Goal: Task Accomplishment & Management: Use online tool/utility

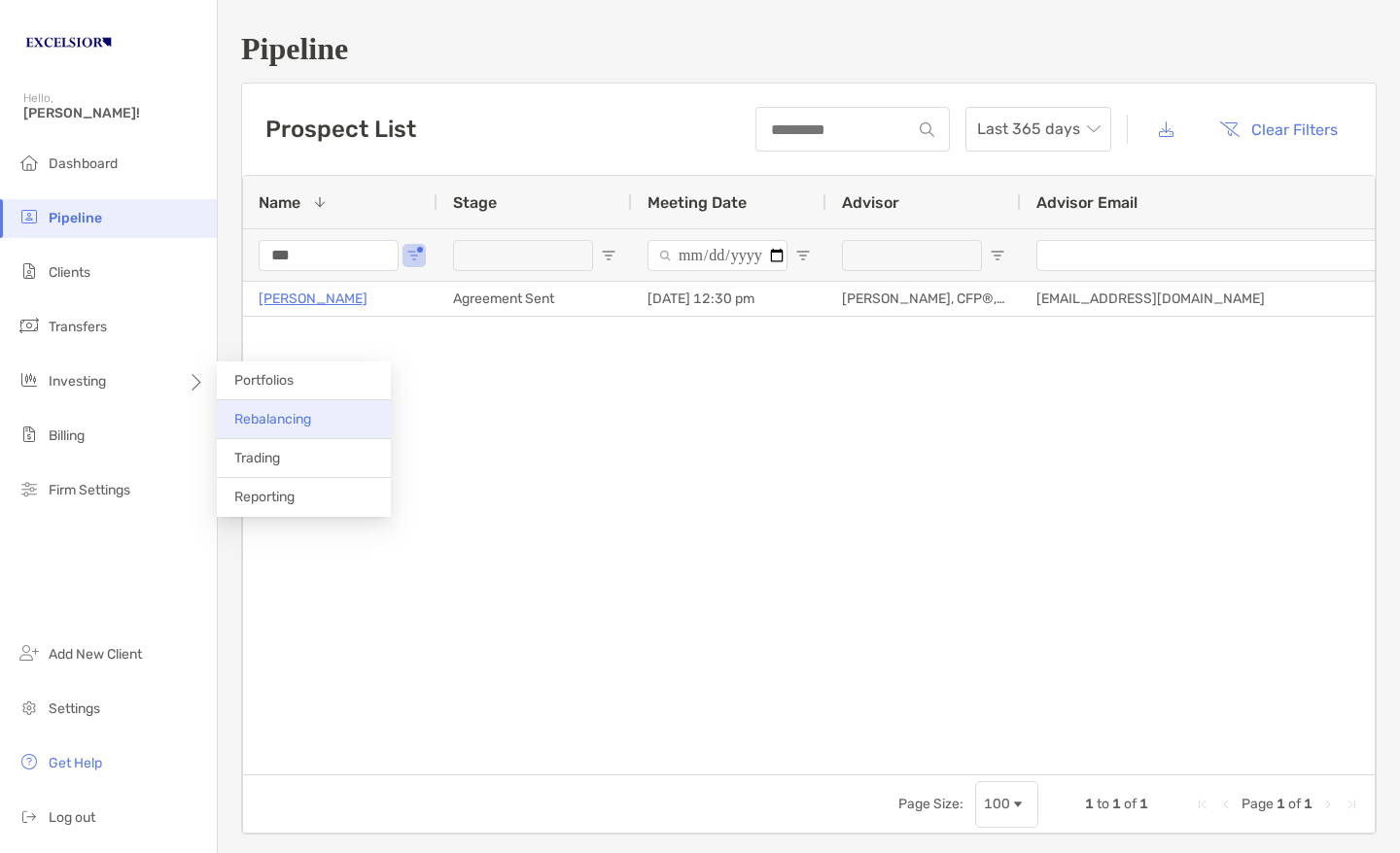
click at [256, 414] on span "Rebalancing" at bounding box center [273, 419] width 77 height 17
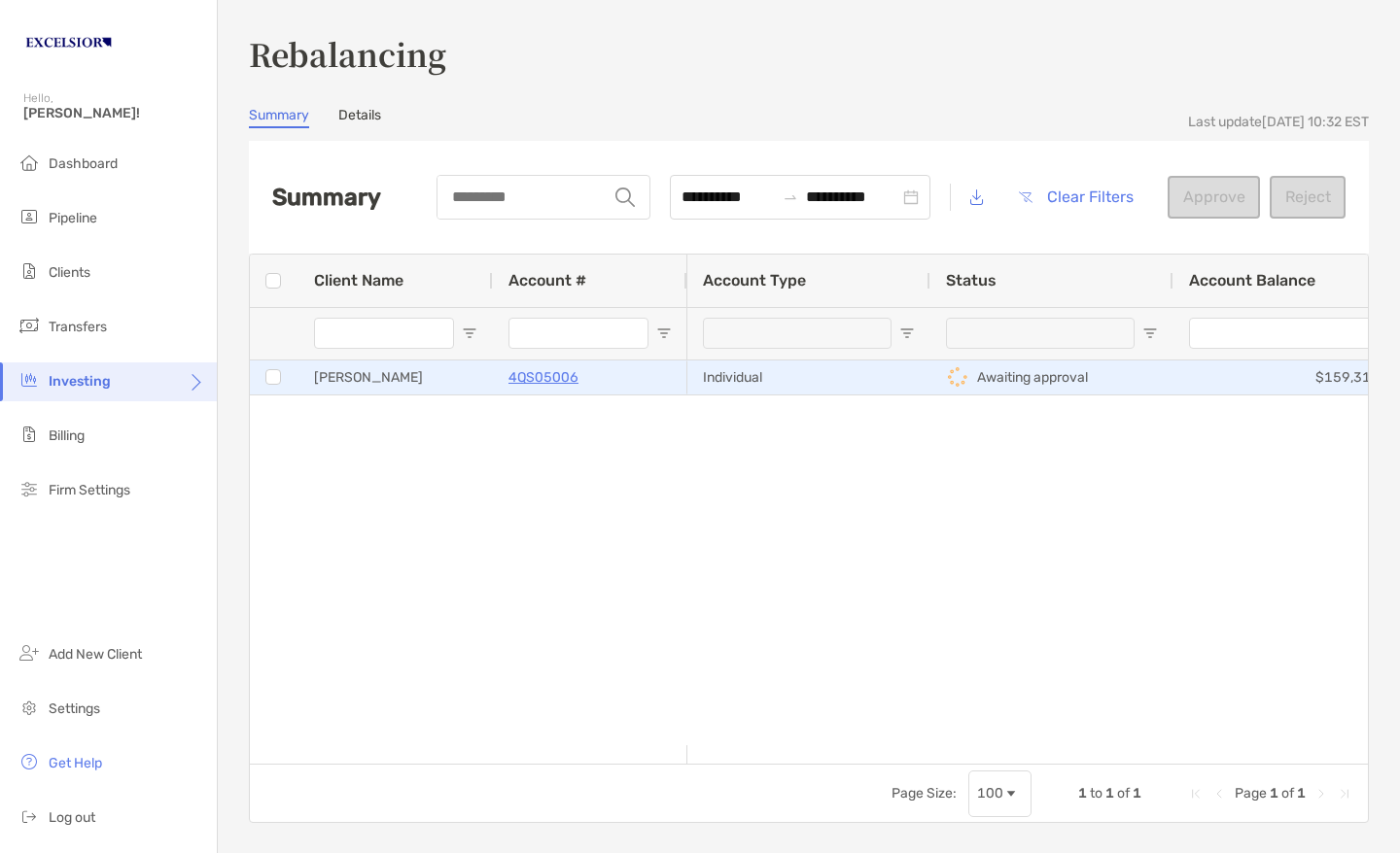
click at [629, 380] on div "4QS05006" at bounding box center [590, 378] width 164 height 33
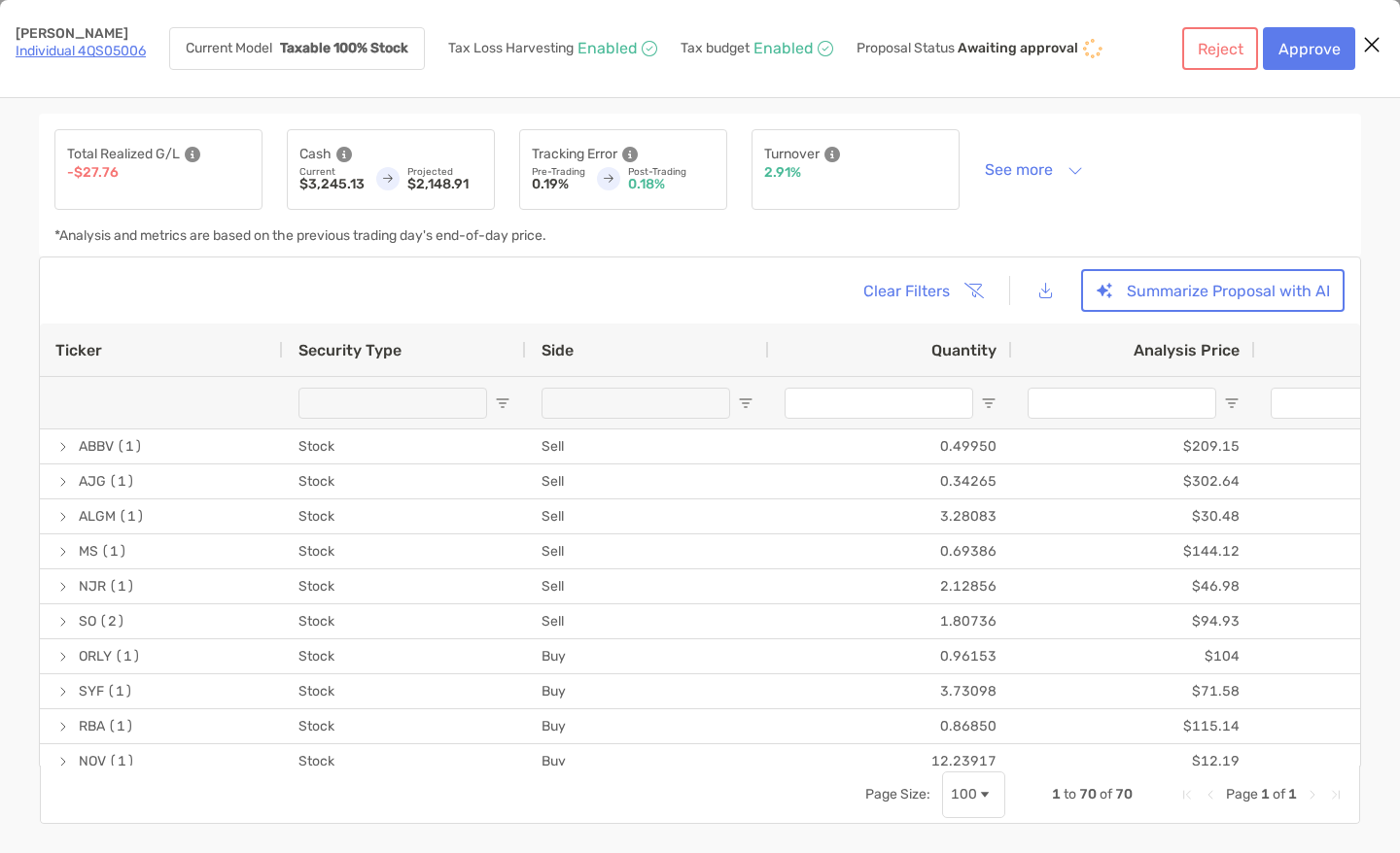
type input "*******"
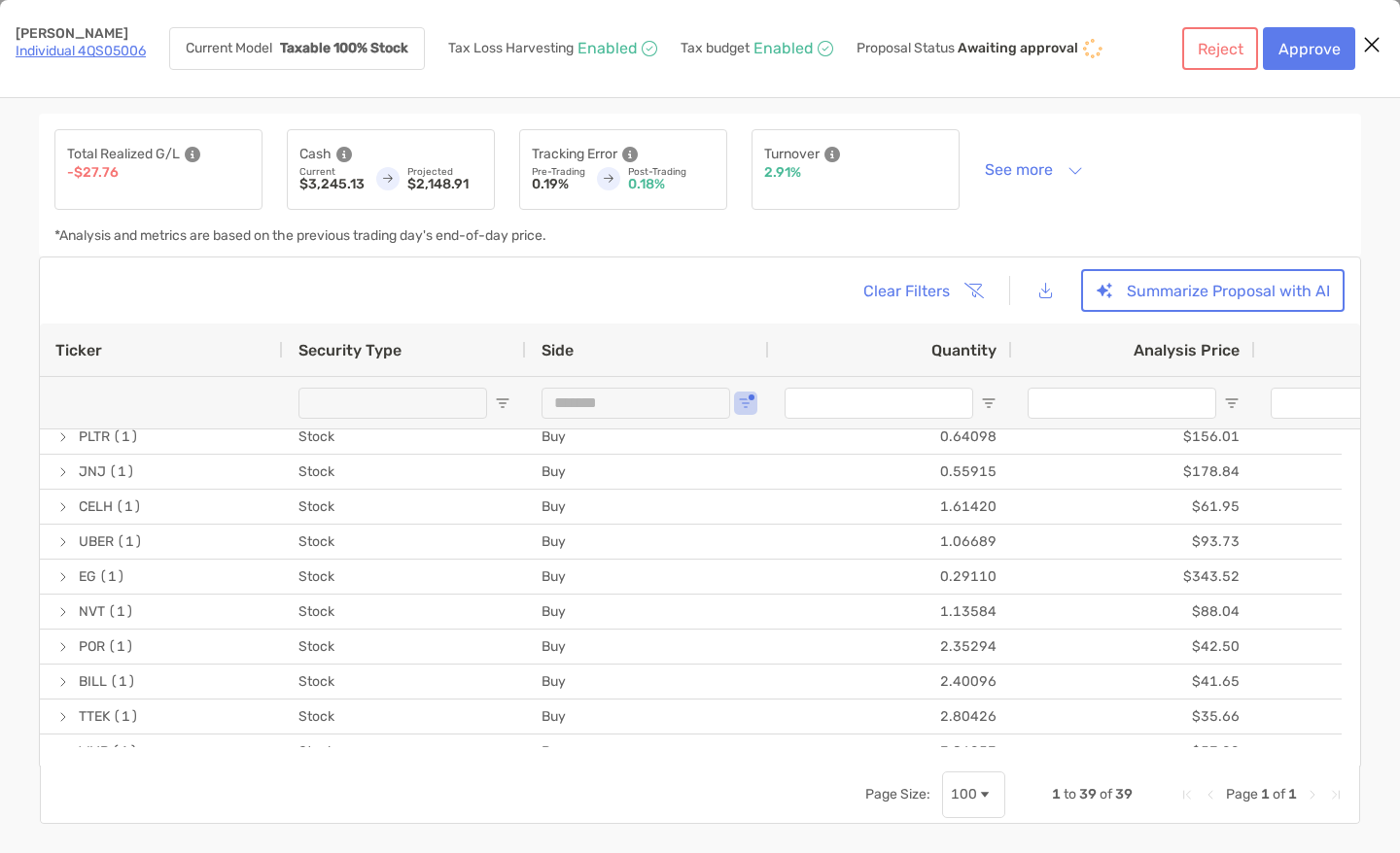
scroll to position [642, 0]
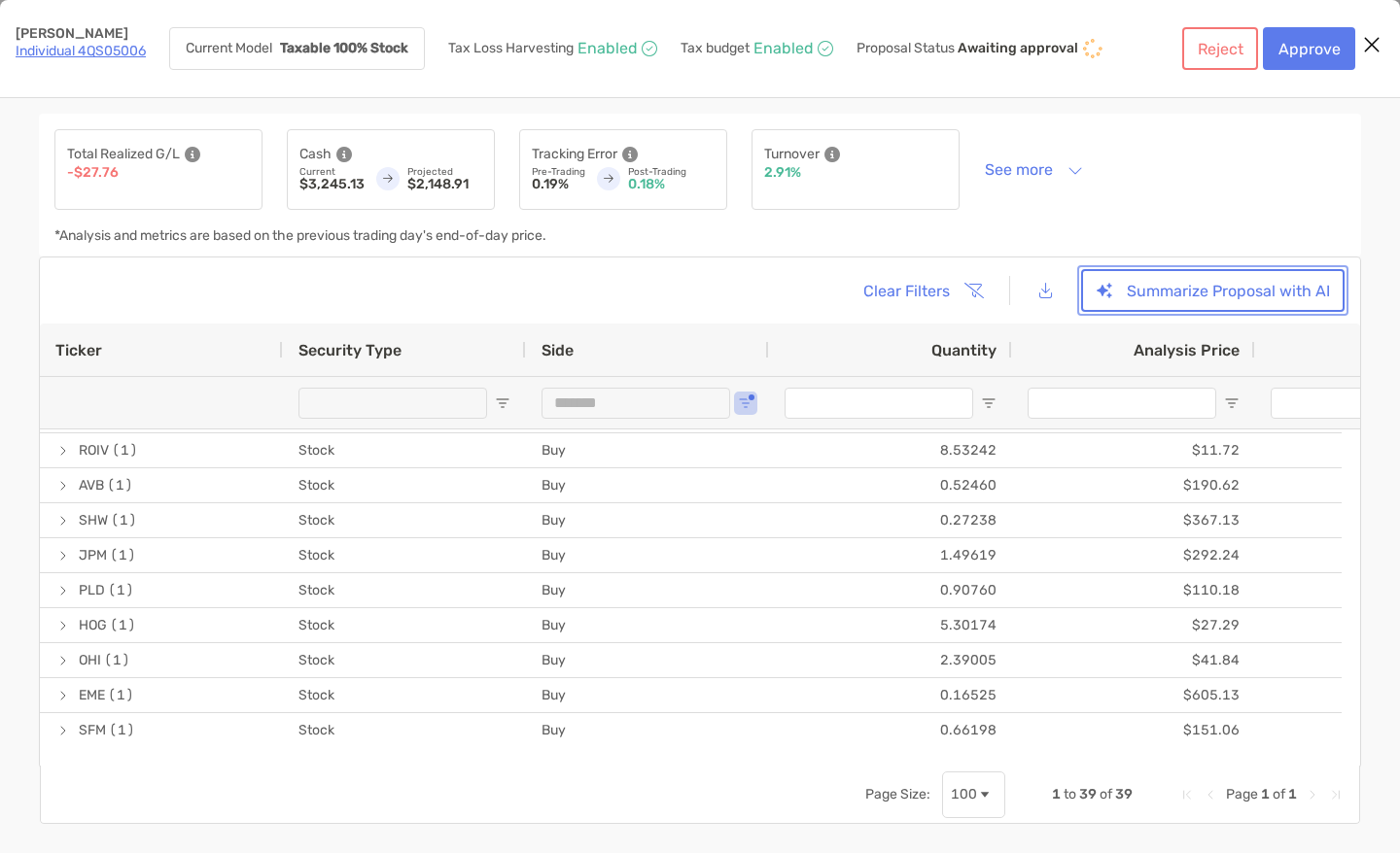
click at [1233, 294] on button "Summarize Proposal with AI" at bounding box center [1213, 290] width 263 height 42
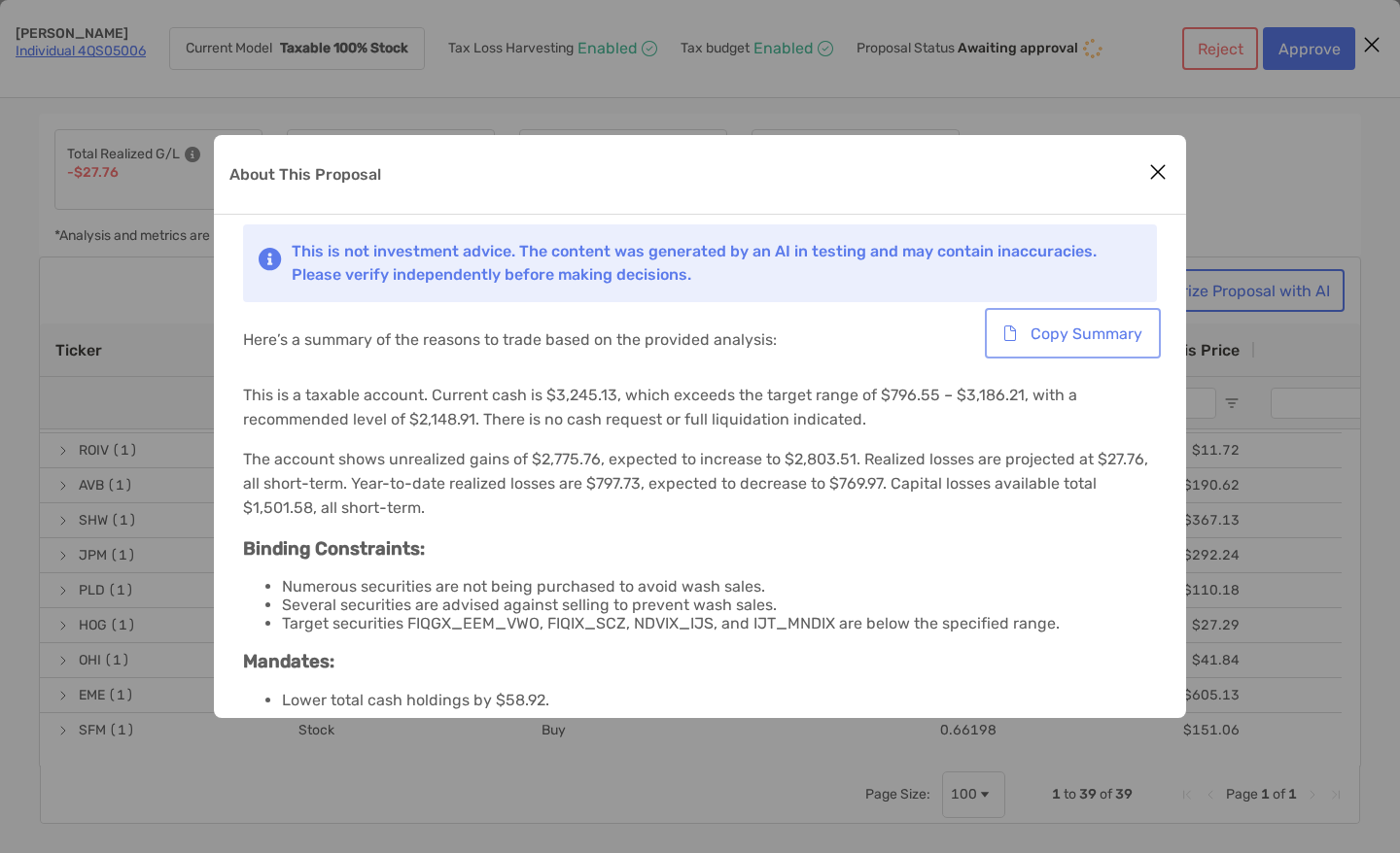
click at [1109, 331] on button "Copy Summary" at bounding box center [1072, 332] width 169 height 42
click at [1144, 168] on button "Close modal" at bounding box center [1158, 174] width 30 height 30
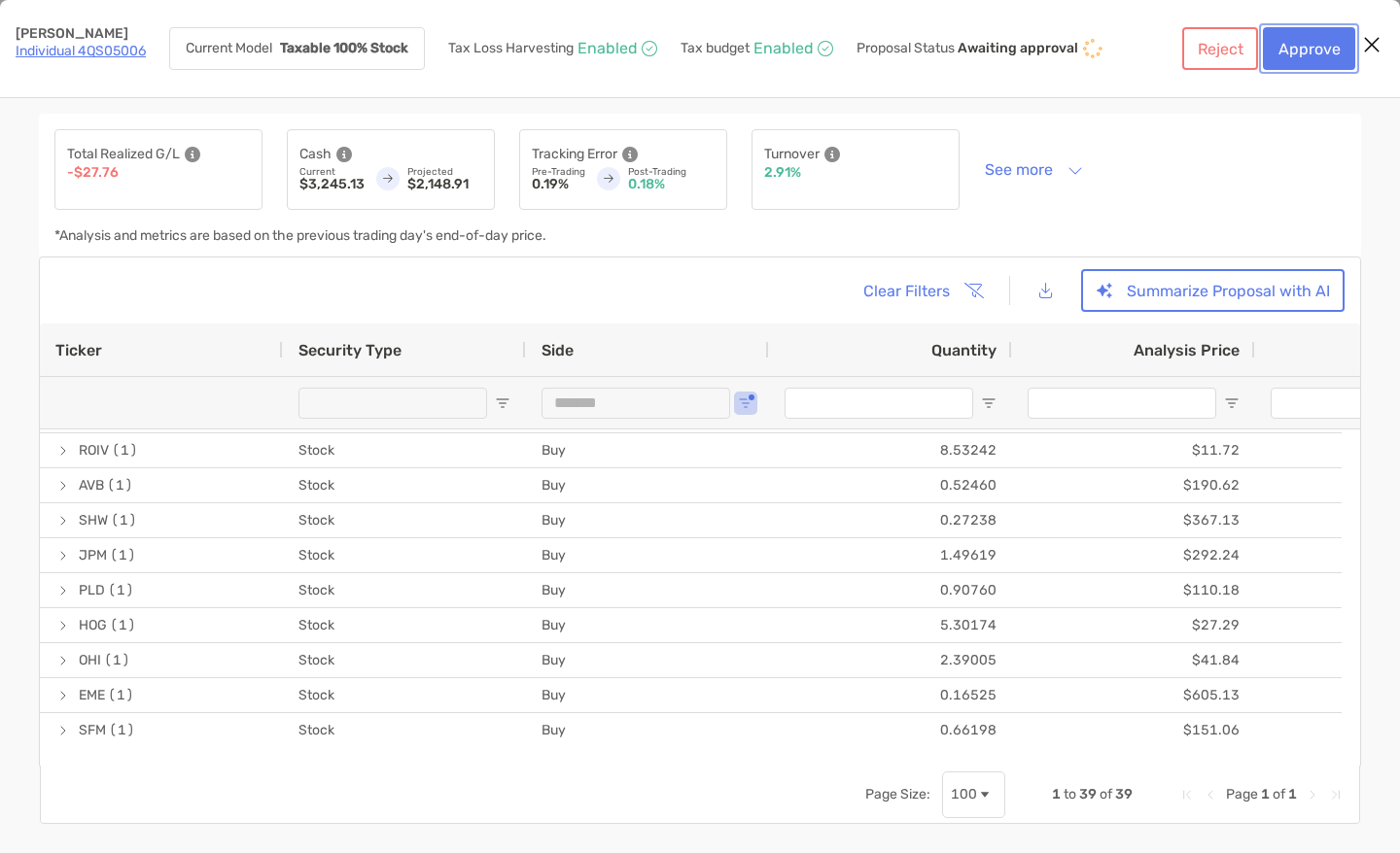
click at [1324, 41] on button "Approve" at bounding box center [1309, 48] width 93 height 42
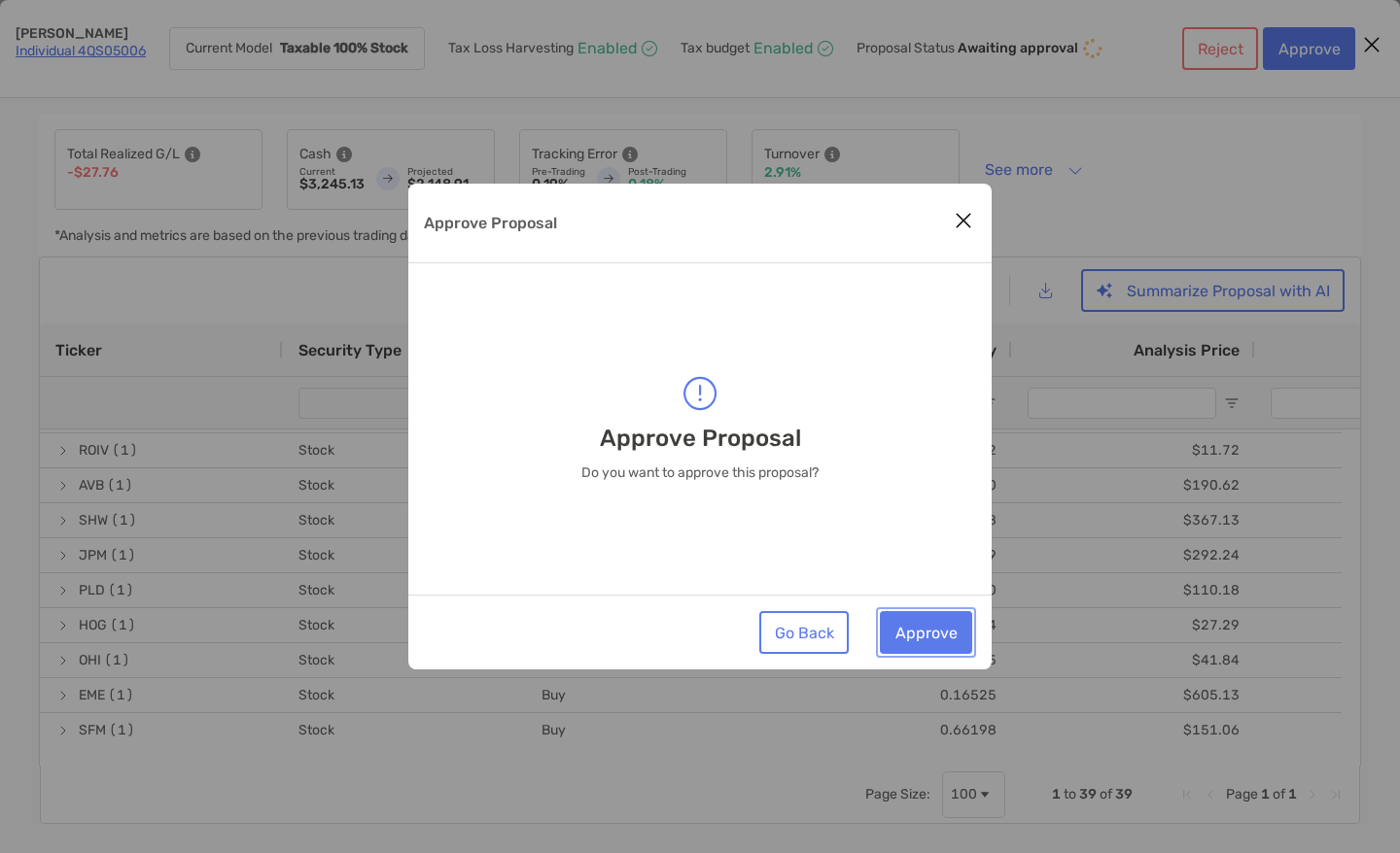
click at [930, 633] on button "Approve" at bounding box center [926, 632] width 93 height 42
